Goal: Communication & Community: Answer question/provide support

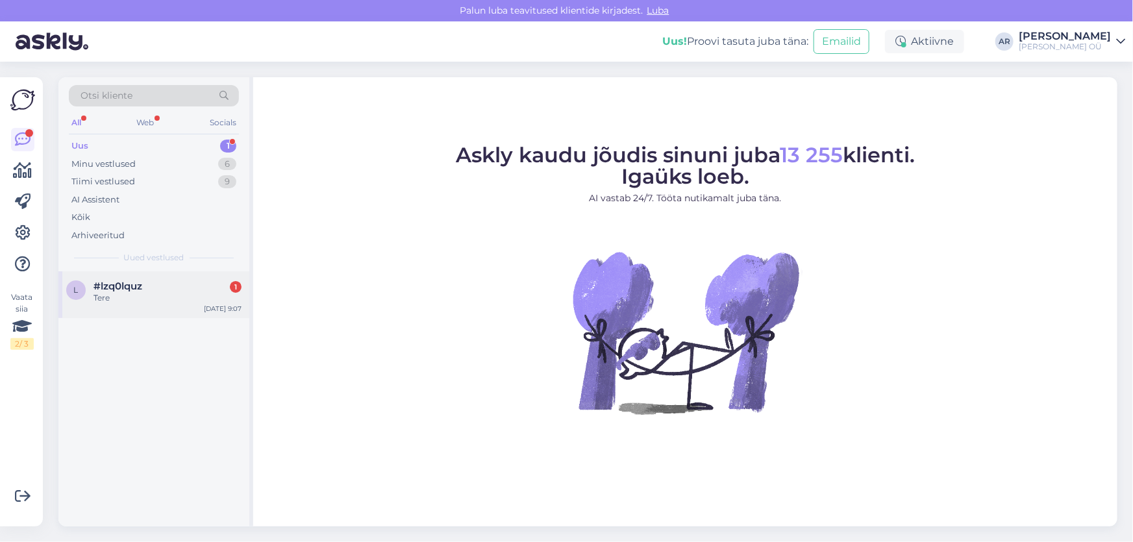
drag, startPoint x: 149, startPoint y: 327, endPoint x: 153, endPoint y: 313, distance: 14.2
click at [149, 327] on div "l #lzq0lquz 1 Tere [DATE] 9:07" at bounding box center [153, 399] width 191 height 255
click at [153, 313] on div "l #lzq0lquz 1 Tere [DATE] 9:07" at bounding box center [153, 295] width 191 height 47
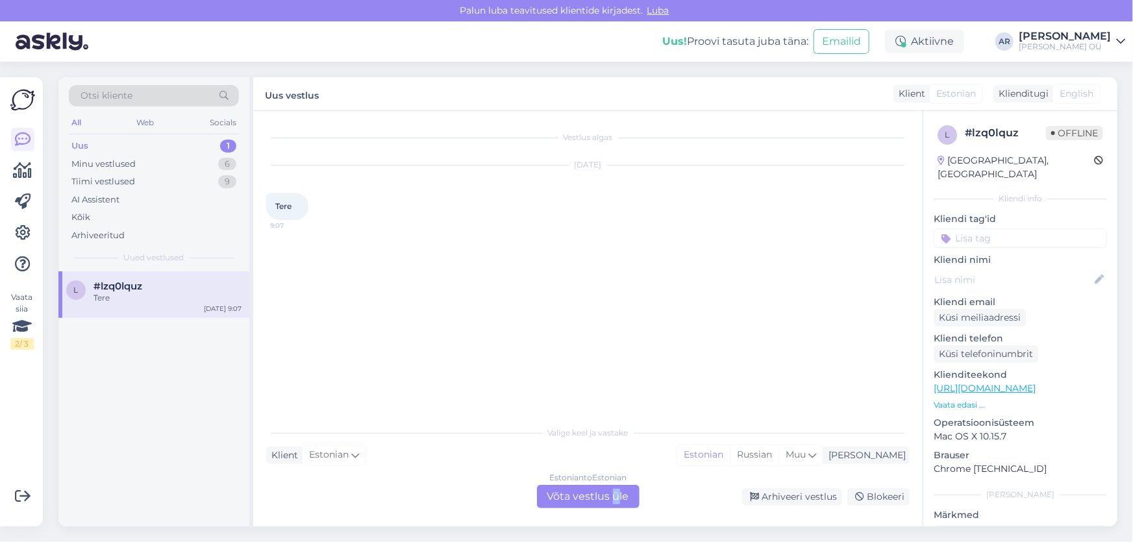
click at [616, 501] on div "Estonian to Estonian Võta vestlus üle" at bounding box center [588, 496] width 103 height 23
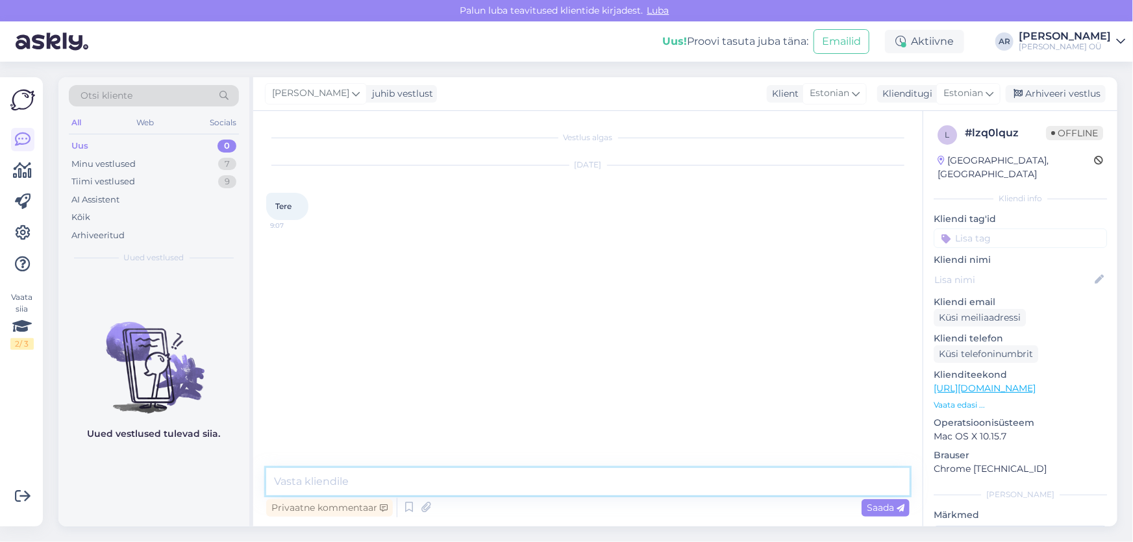
click at [463, 473] on textarea at bounding box center [588, 481] width 644 height 27
type textarea "Y"
type textarea "Tere!"
click at [203, 164] on div "Minu vestlused 7" at bounding box center [154, 164] width 170 height 18
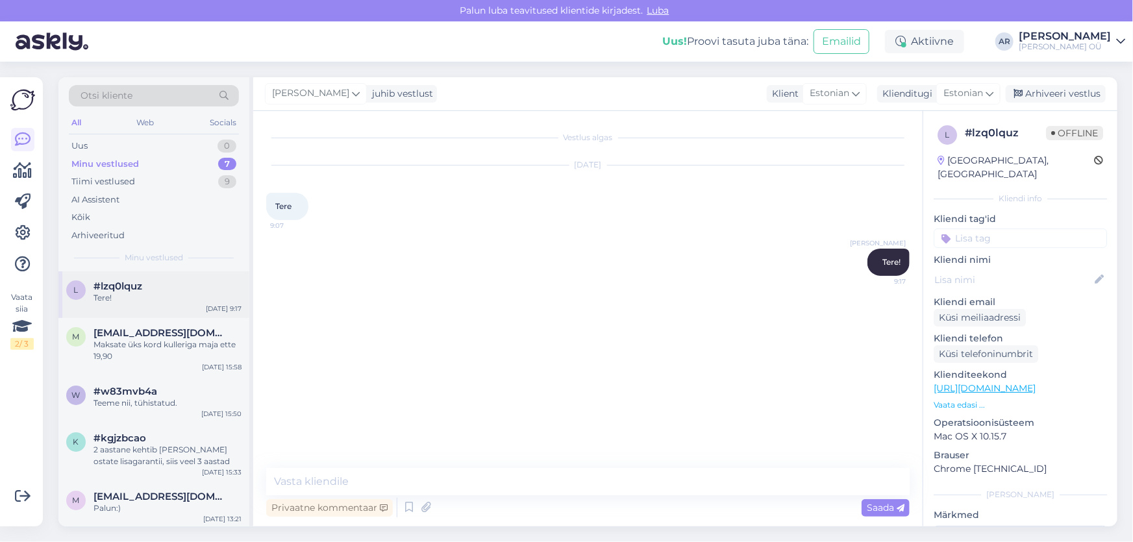
click at [162, 303] on div "Tere!" at bounding box center [168, 298] width 148 height 12
click at [1027, 90] on div "Arhiveeri vestlus" at bounding box center [1056, 94] width 100 height 18
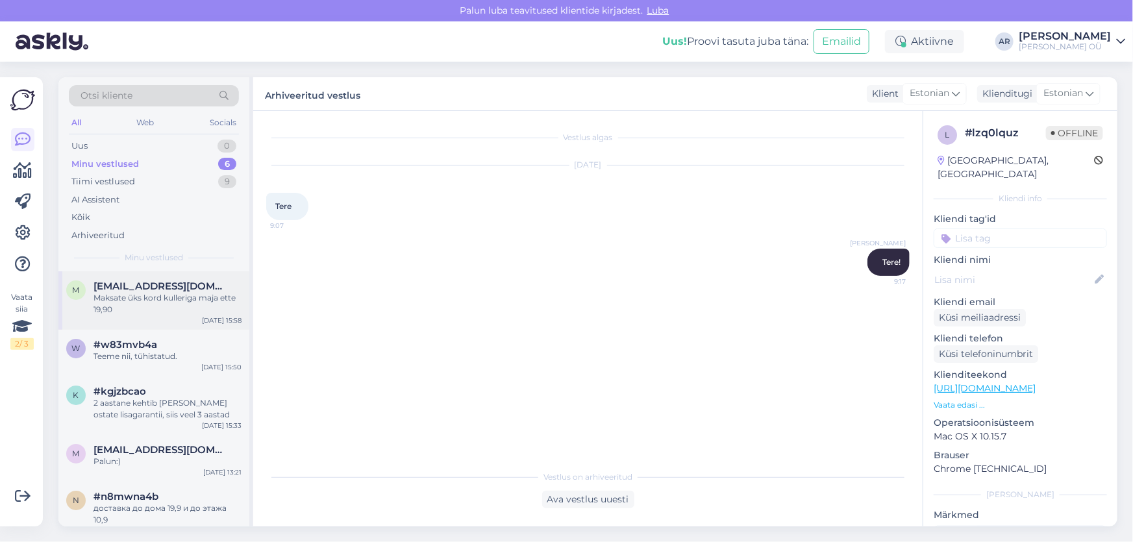
click at [169, 296] on div "Maksate üks kord kulleriga maja ette 19,90" at bounding box center [168, 303] width 148 height 23
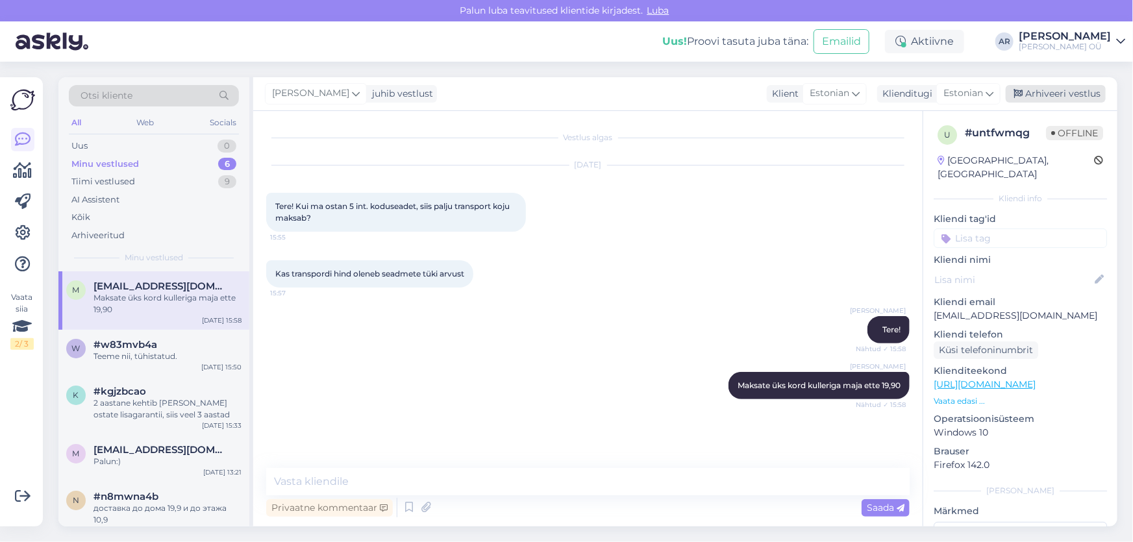
click at [1033, 97] on div "Arhiveeri vestlus" at bounding box center [1056, 94] width 100 height 18
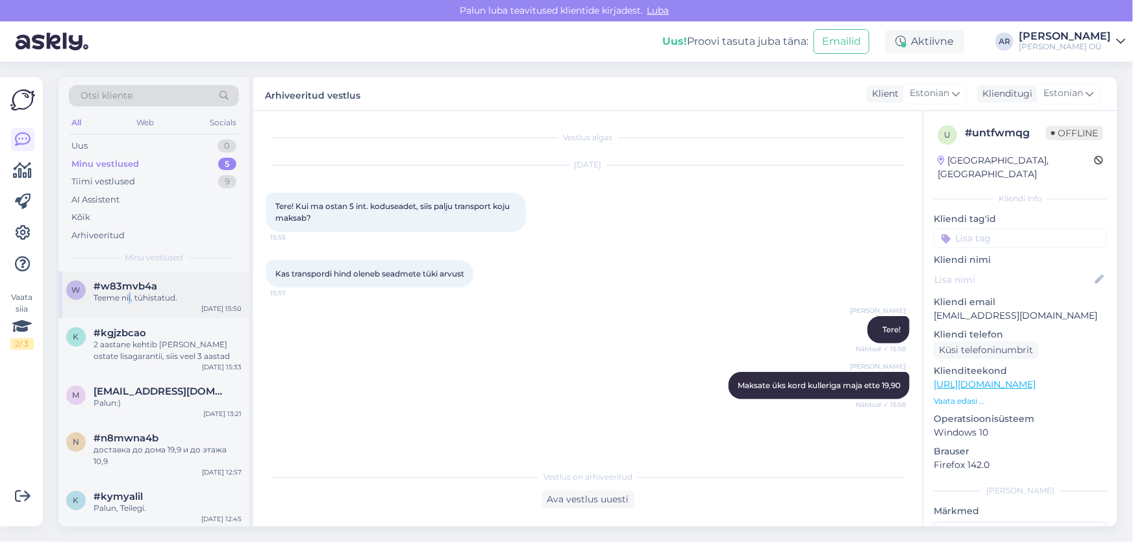
click at [130, 307] on div "w #w83mvb4a Teeme nii, tühistatud. [DATE] 15:50" at bounding box center [153, 295] width 191 height 47
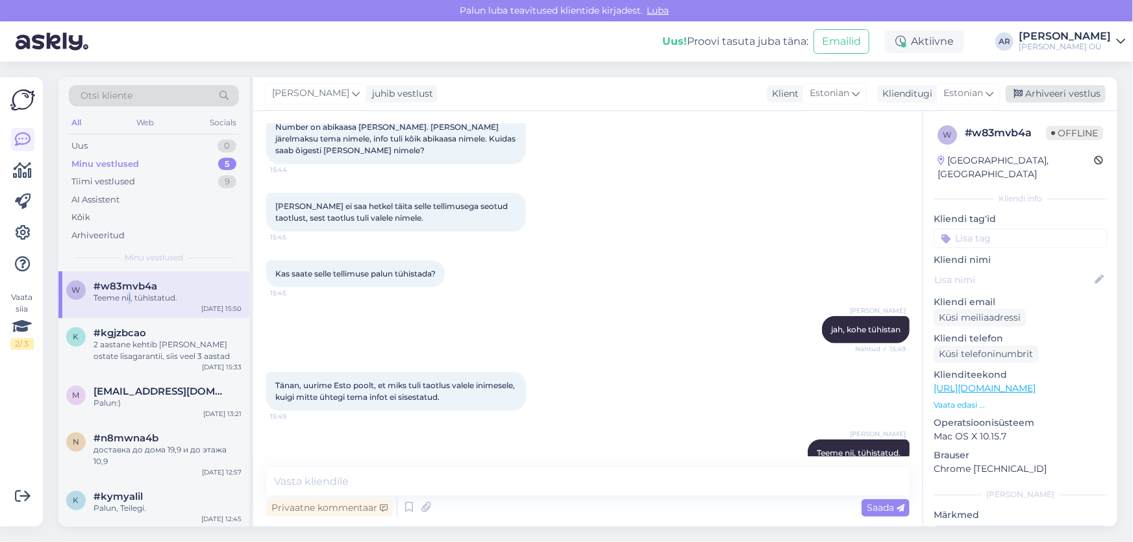
click at [1040, 89] on div "Arhiveeri vestlus" at bounding box center [1056, 94] width 100 height 18
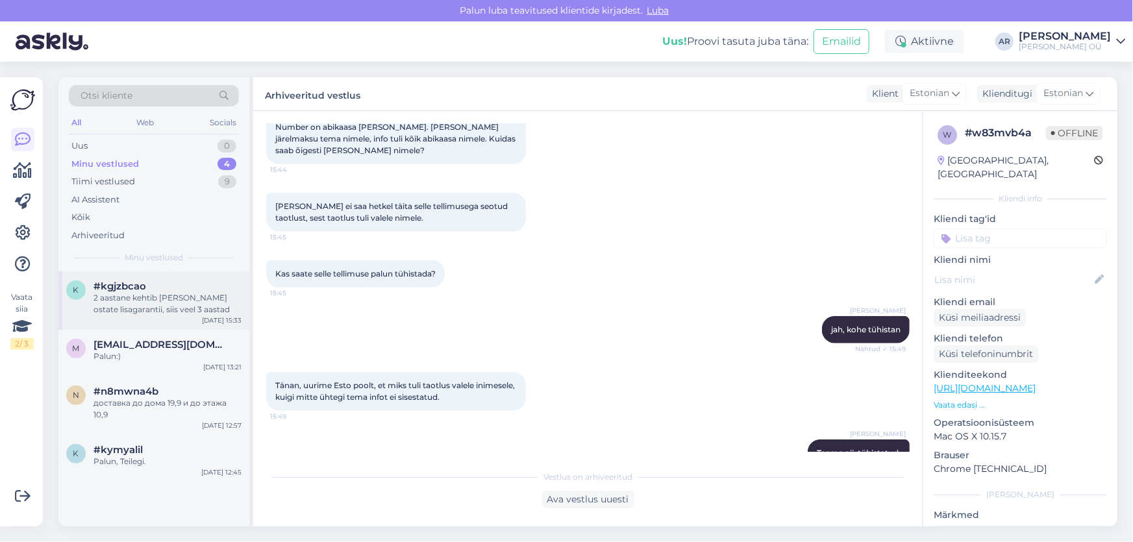
click at [175, 297] on div "2 aastane kehtib [PERSON_NAME] ostate lisagarantii, siis veel 3 aastad" at bounding box center [168, 303] width 148 height 23
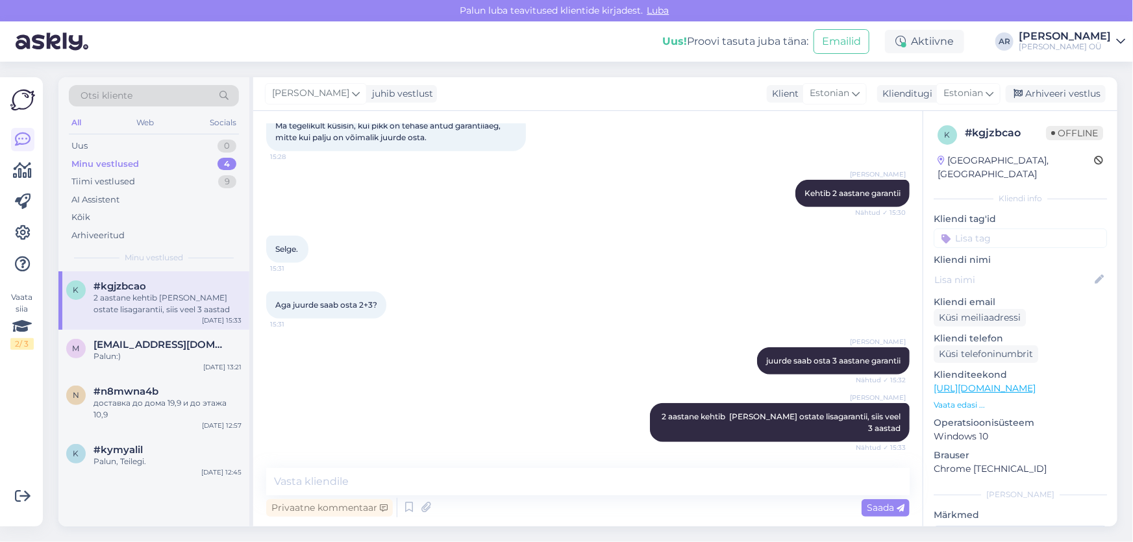
scroll to position [347, 0]
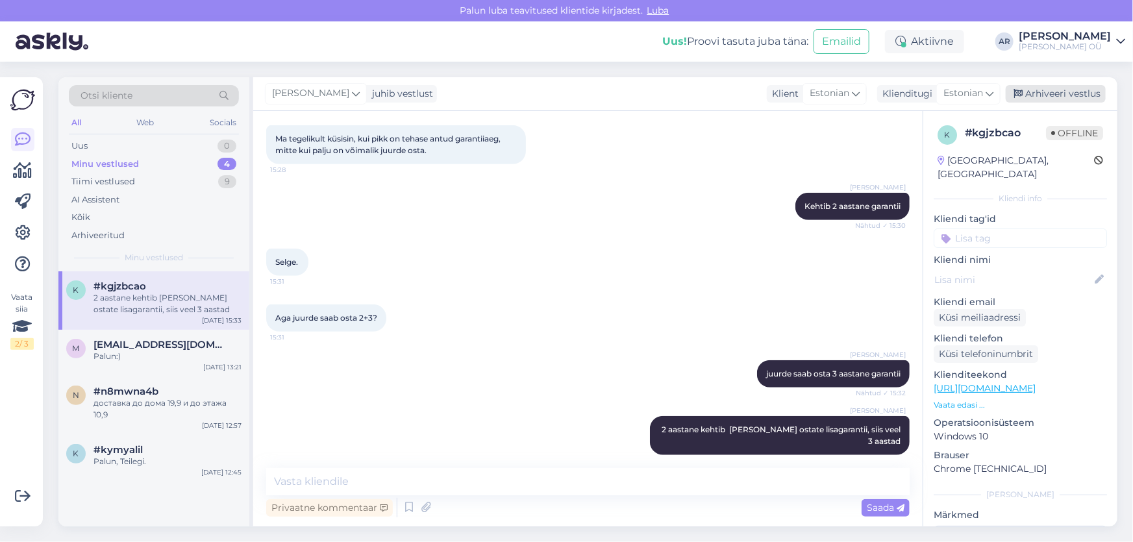
click at [1046, 94] on div "Arhiveeri vestlus" at bounding box center [1056, 94] width 100 height 18
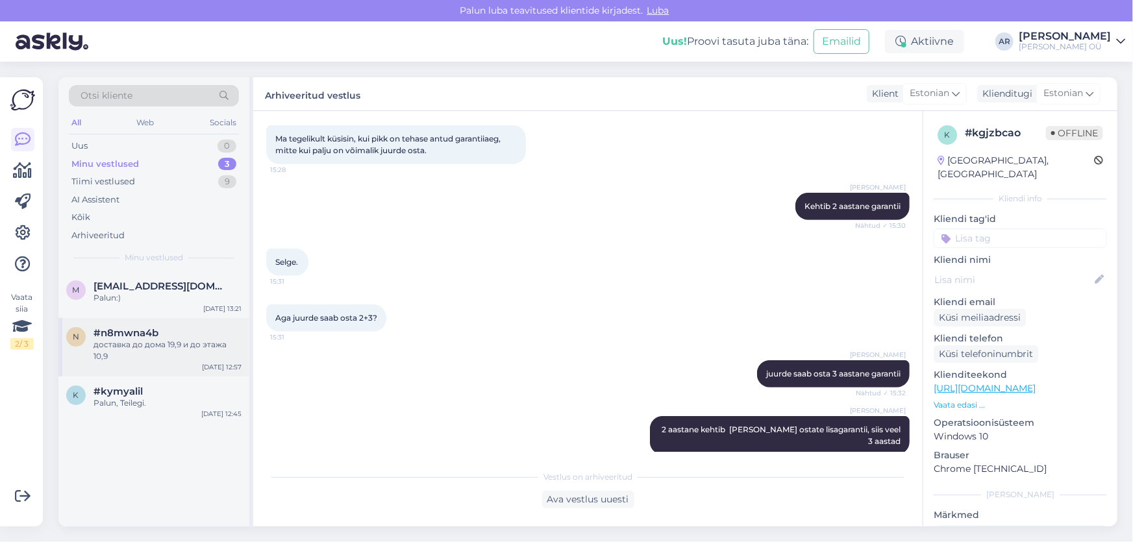
click at [145, 323] on div "n #n8mwna4b доставка до дома 19,9 и до этажа 10,[DATE] 12:57" at bounding box center [153, 347] width 191 height 58
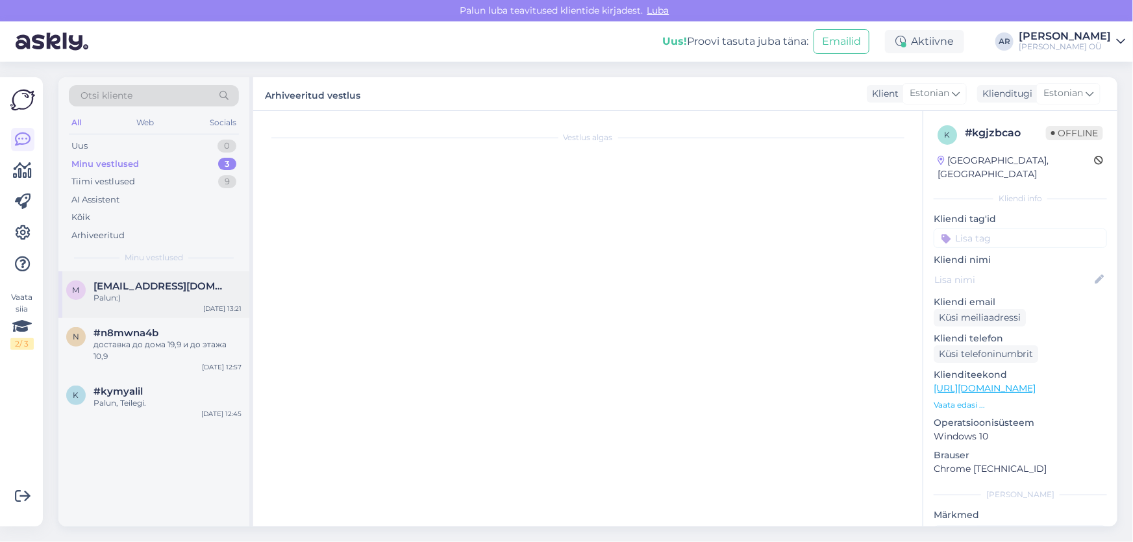
scroll to position [136, 0]
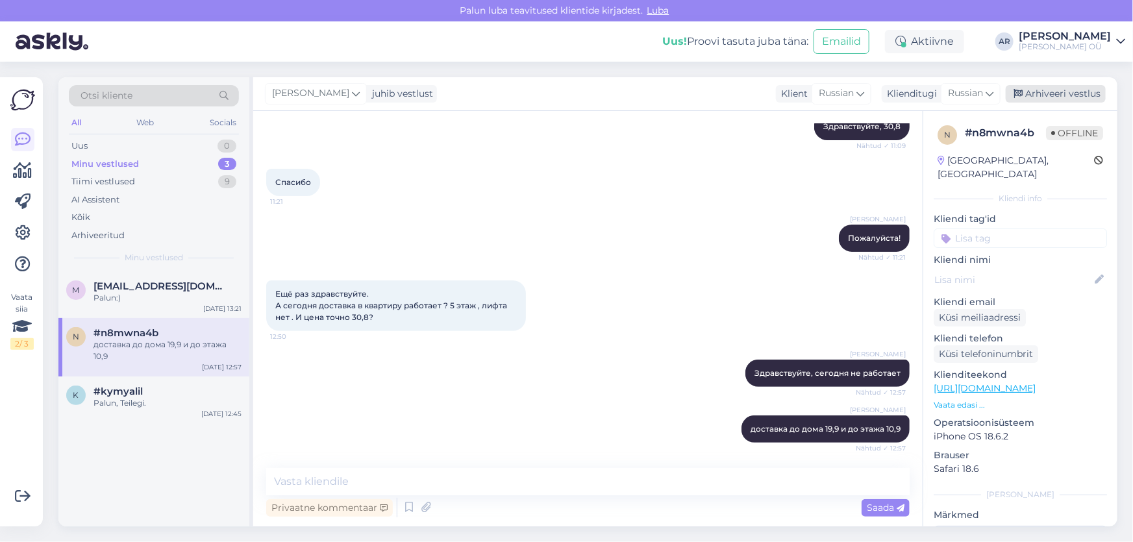
click at [1043, 95] on div "Arhiveeri vestlus" at bounding box center [1056, 94] width 100 height 18
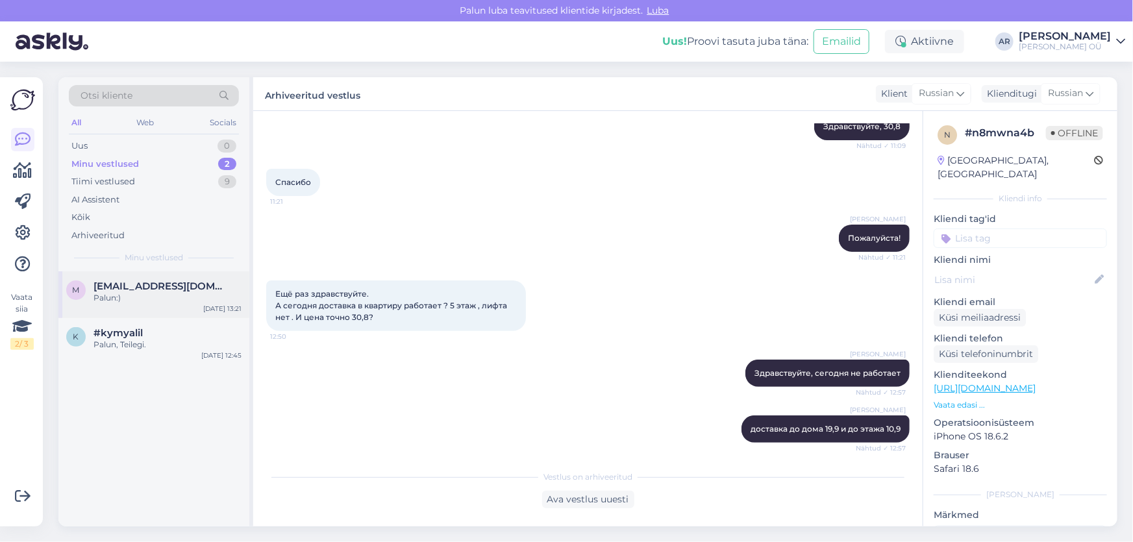
click at [164, 314] on div "m [EMAIL_ADDRESS][DOMAIN_NAME] Palun:) [DATE] 13:21" at bounding box center [153, 295] width 191 height 47
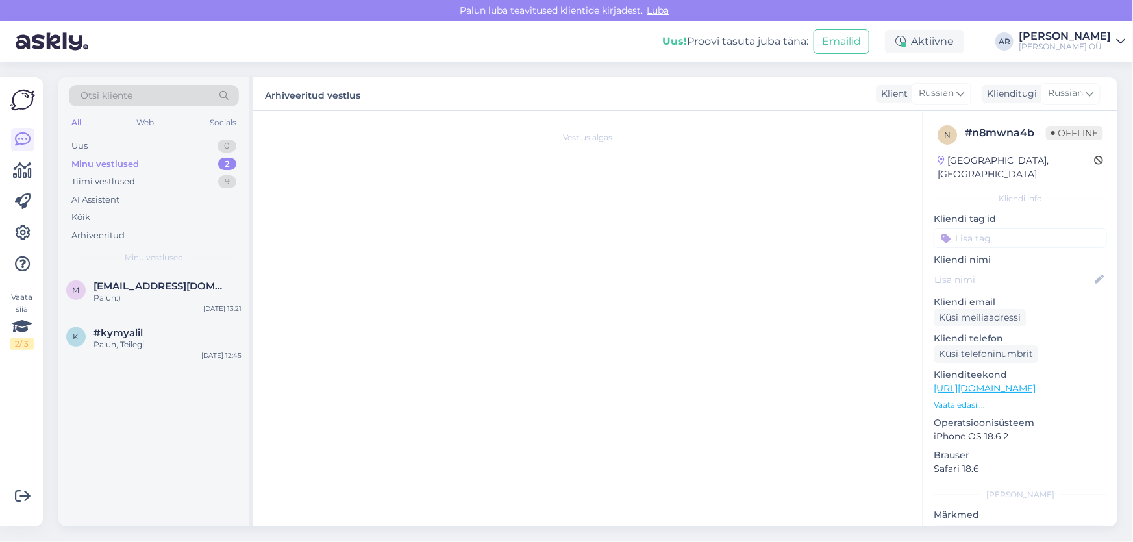
scroll to position [1319, 0]
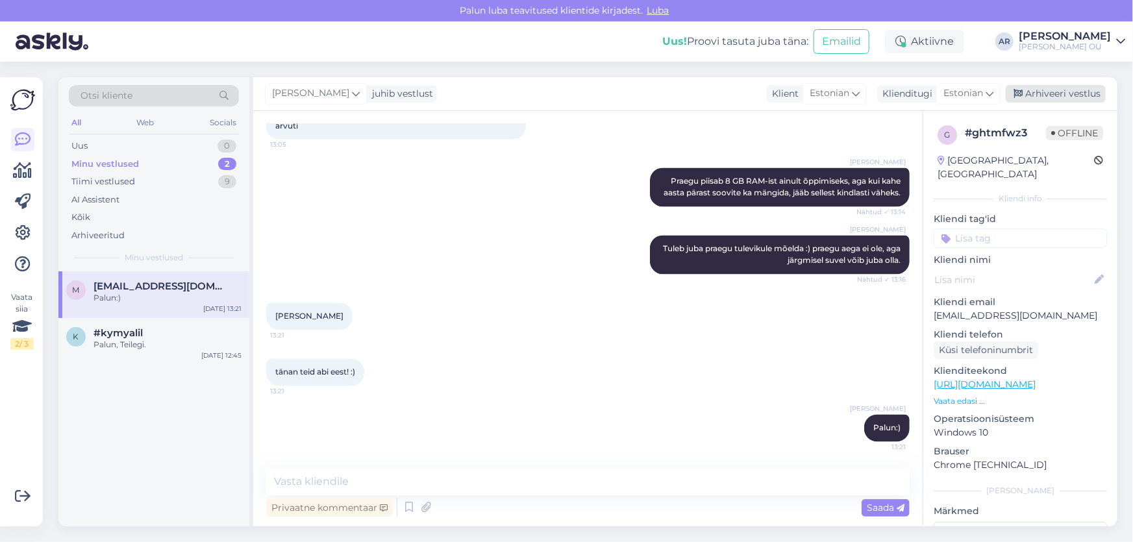
click at [1059, 88] on div "Arhiveeri vestlus" at bounding box center [1056, 94] width 100 height 18
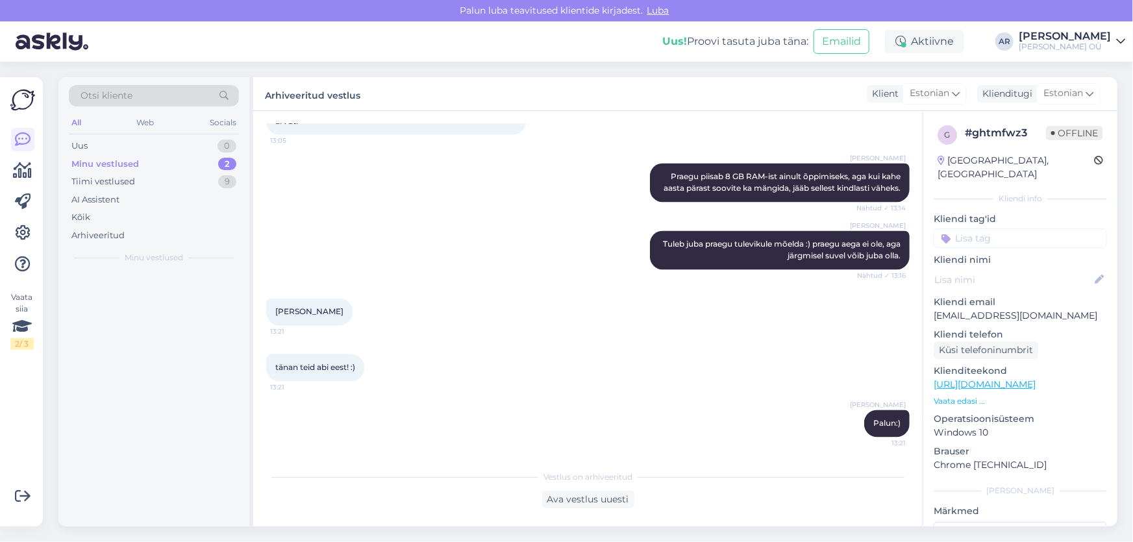
click at [119, 333] on div at bounding box center [153, 399] width 191 height 255
click at [158, 285] on div "#kymyalil" at bounding box center [168, 287] width 148 height 12
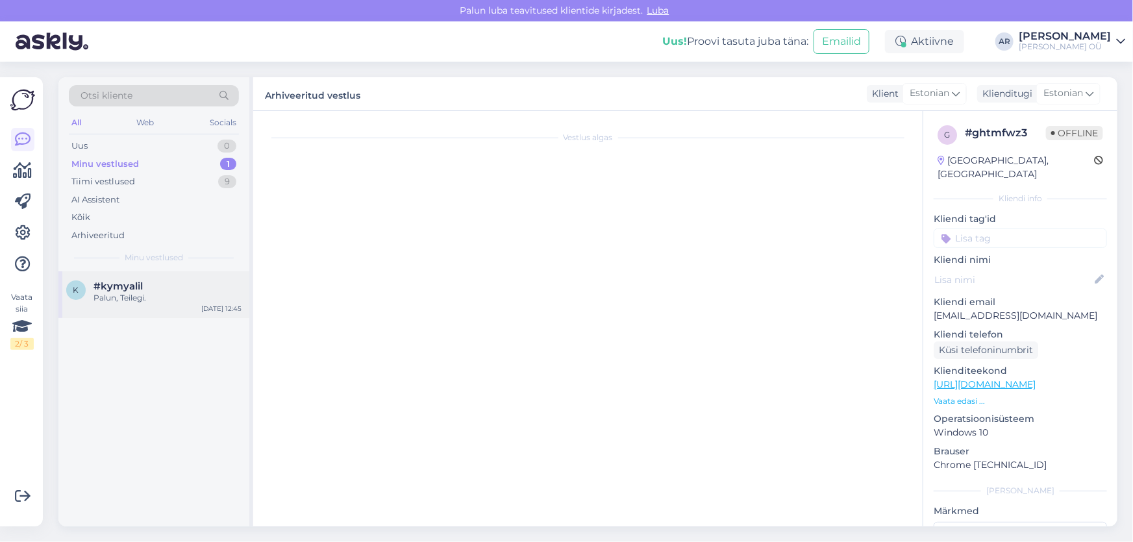
scroll to position [560, 0]
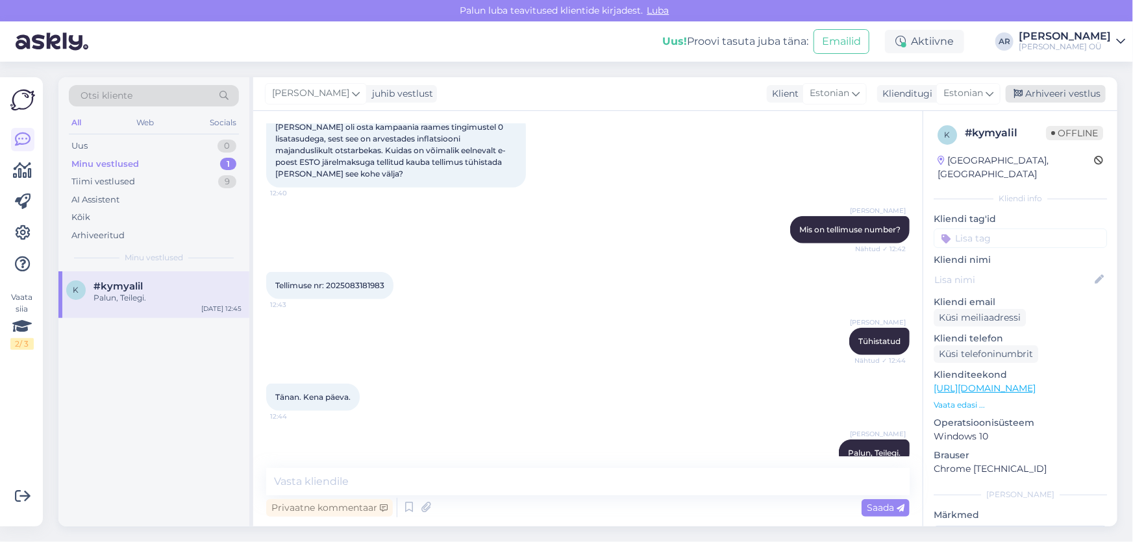
click at [1047, 101] on div "Arhiveeri vestlus" at bounding box center [1056, 94] width 100 height 18
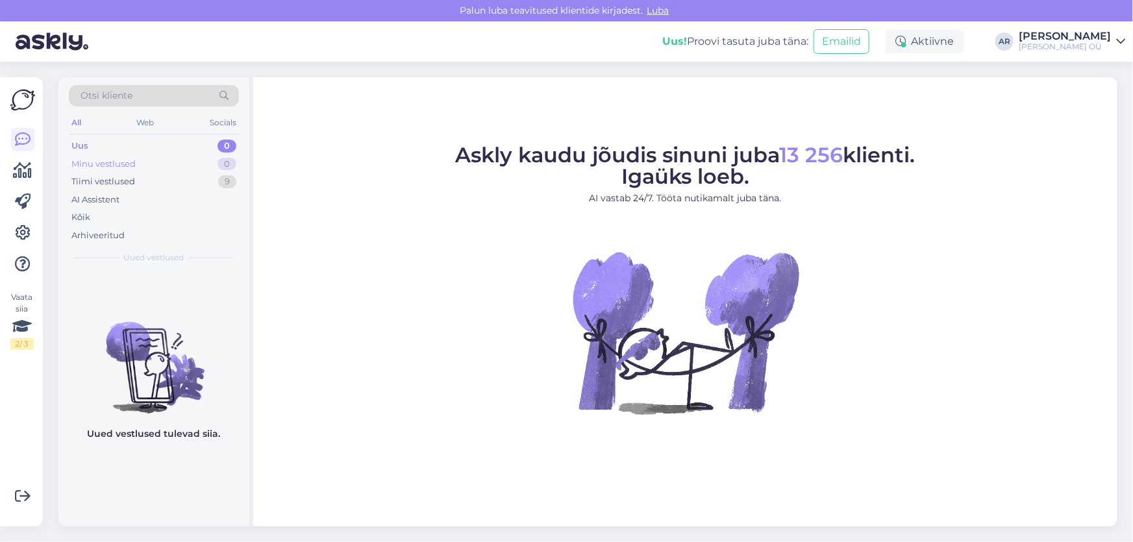
click at [157, 171] on div "Minu vestlused 0" at bounding box center [154, 164] width 170 height 18
click at [158, 145] on div "Uus 0" at bounding box center [154, 146] width 170 height 18
